Goal: Task Accomplishment & Management: Manage account settings

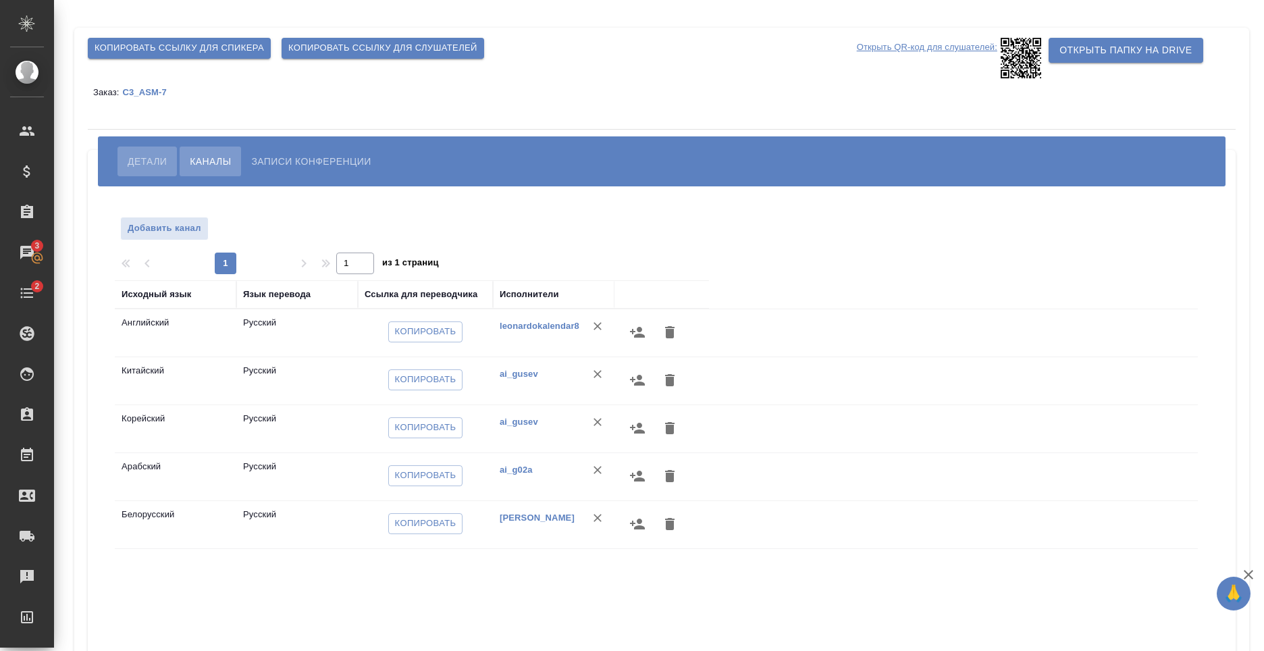
click at [143, 165] on span "Детали" at bounding box center [147, 161] width 39 height 16
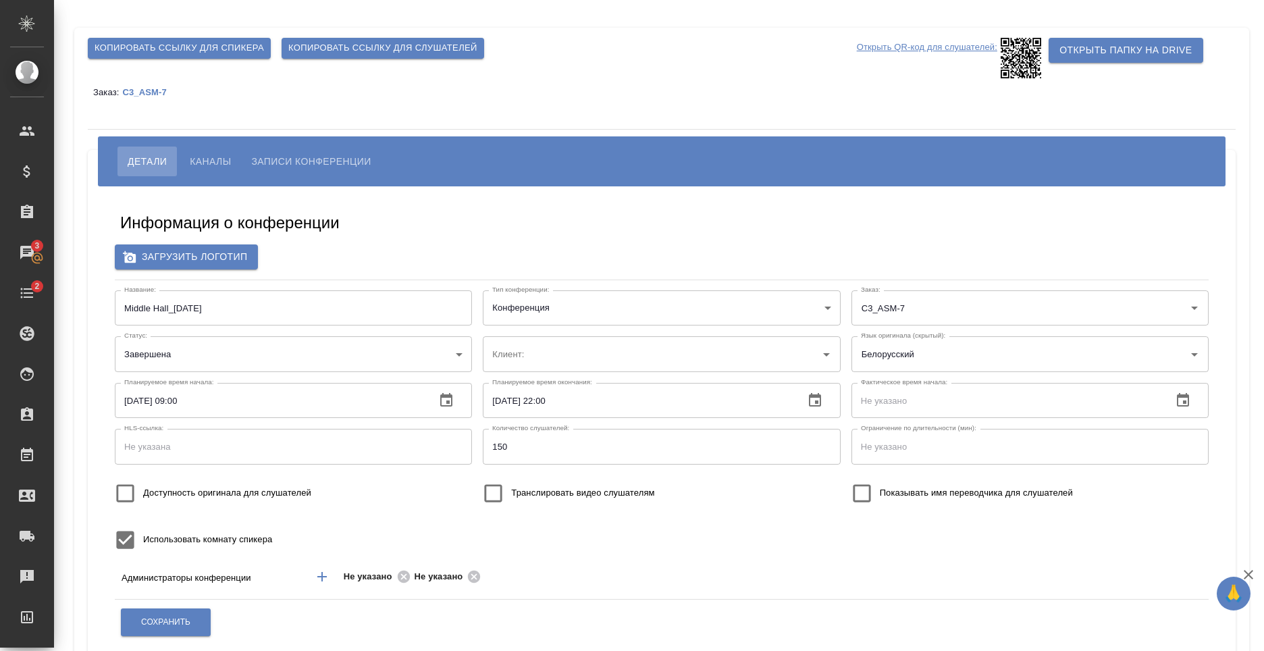
type input "ООО «Агентство стратегического маркетинга»"
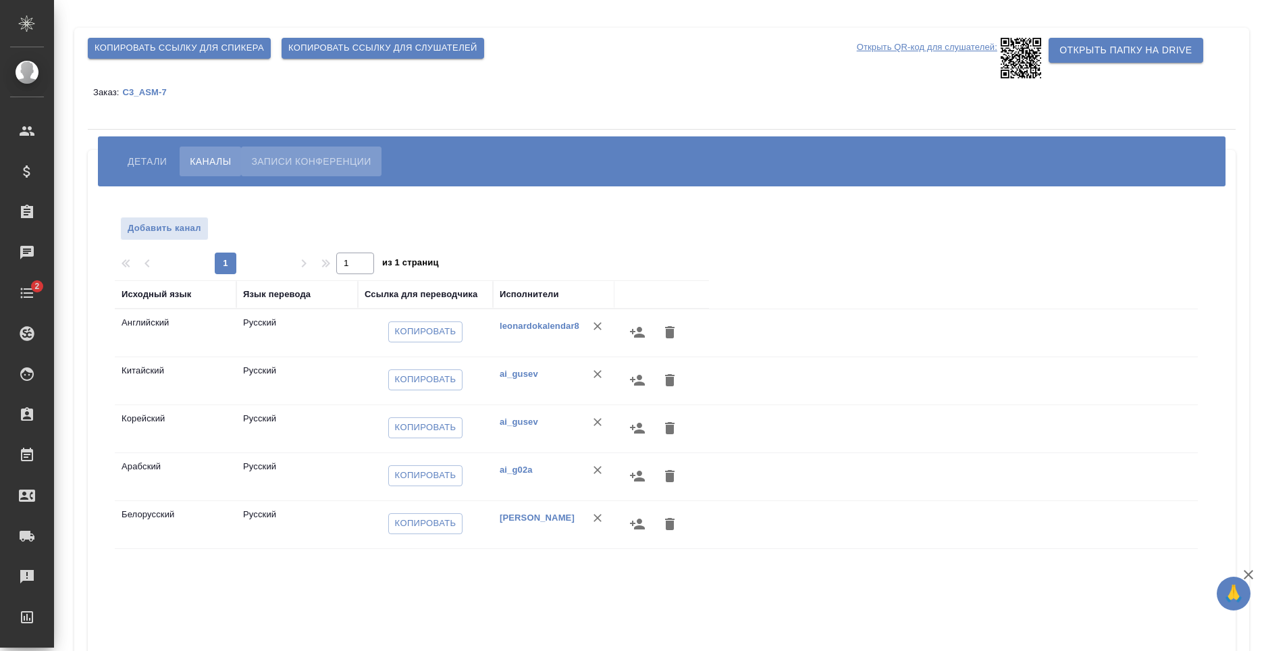
click at [307, 158] on span "Записи конференции" at bounding box center [311, 161] width 120 height 16
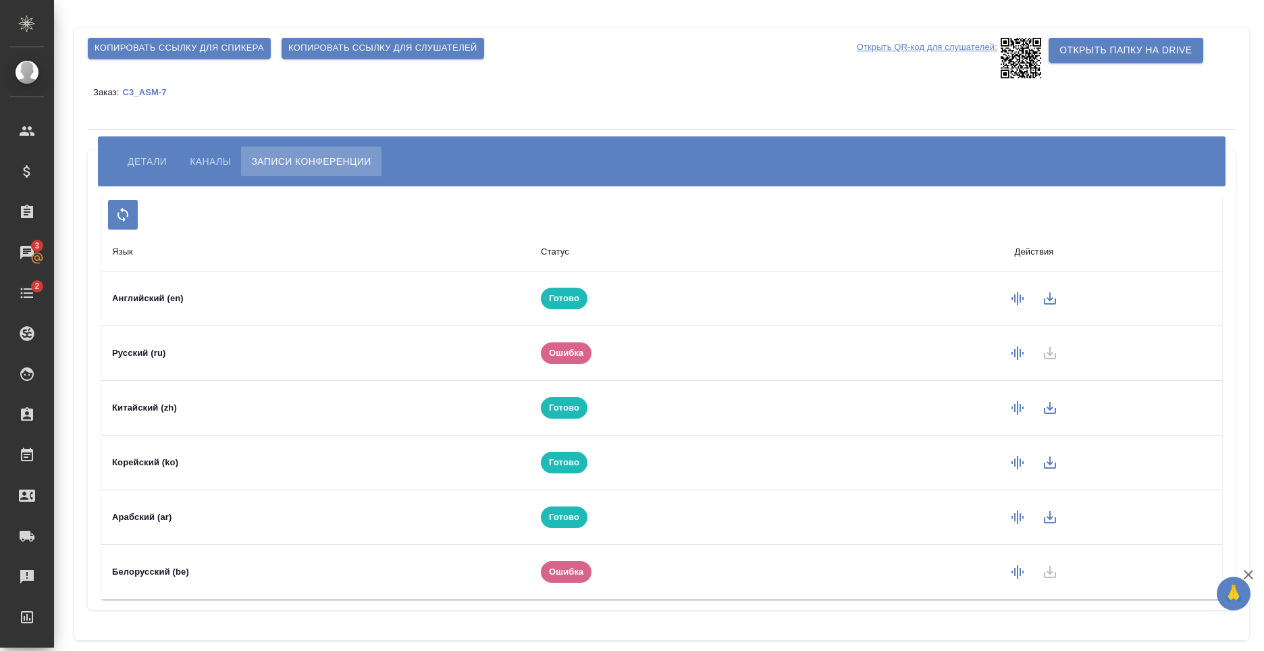
click at [548, 0] on html "🙏 .cls-1 fill:#fff; AWATERA Nikiforov Anton Клиенты Спецификации Заказы 3 Чаты …" at bounding box center [632, 325] width 1264 height 651
click at [1021, 353] on icon "button" at bounding box center [1018, 353] width 12 height 14
click at [1016, 352] on icon "button" at bounding box center [1018, 353] width 16 height 16
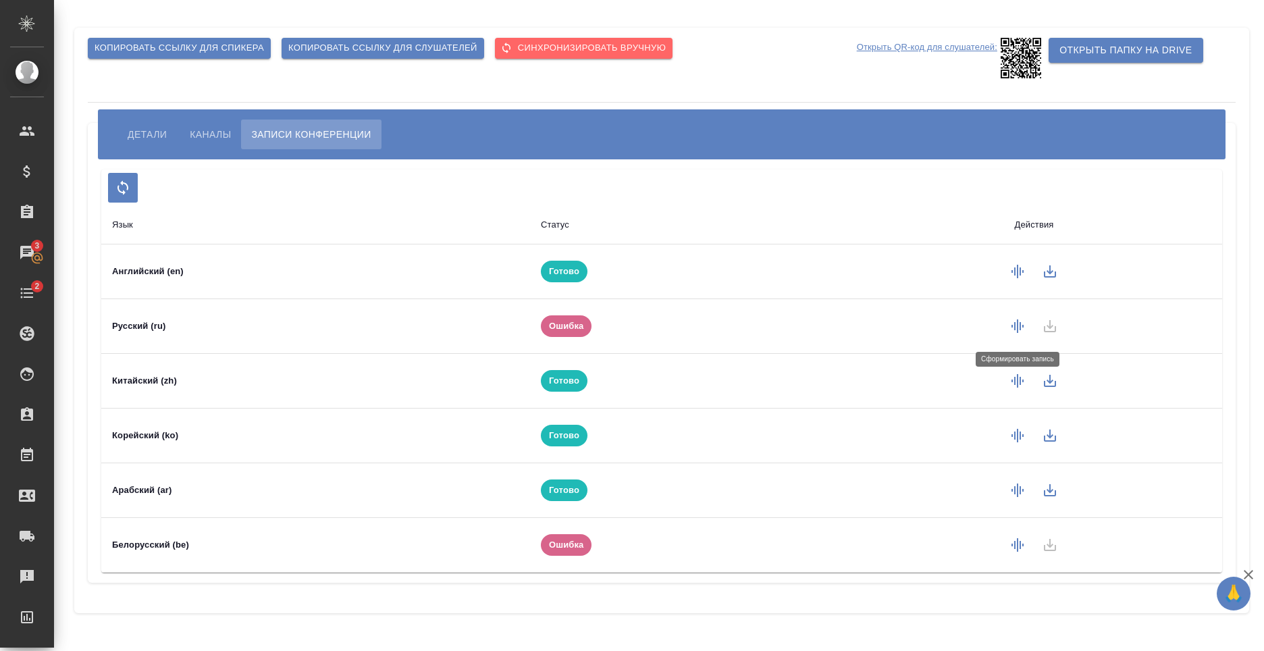
click at [1011, 321] on icon "button" at bounding box center [1018, 326] width 16 height 16
click at [1018, 323] on icon "button" at bounding box center [1018, 326] width 12 height 14
click at [1019, 321] on icon "button" at bounding box center [1018, 326] width 16 height 16
click at [1055, 332] on icon "button" at bounding box center [1050, 326] width 12 height 12
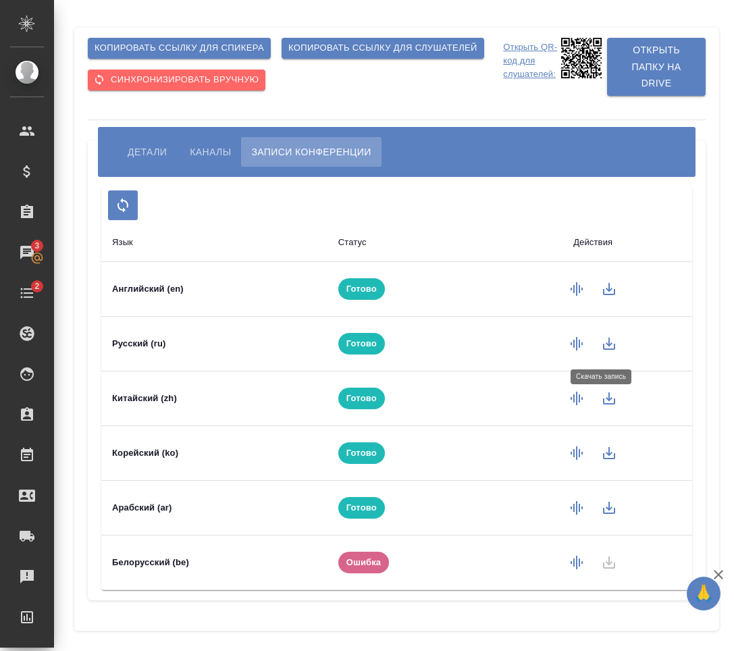
click at [648, 195] on div "Язык Статус Действия Английский (en) Готово Русский (ru) Готово Китайский (zh) …" at bounding box center [396, 388] width 591 height 403
click at [713, 323] on div "Копировать ссылку для спикера Копировать ссылку для слушателей Cинхронизировать…" at bounding box center [397, 329] width 660 height 658
click at [590, 199] on div "Язык Статус Действия Английский (en) Готово Русский (ru) Готово Китайский (zh) …" at bounding box center [396, 388] width 591 height 403
